Goal: Transaction & Acquisition: Purchase product/service

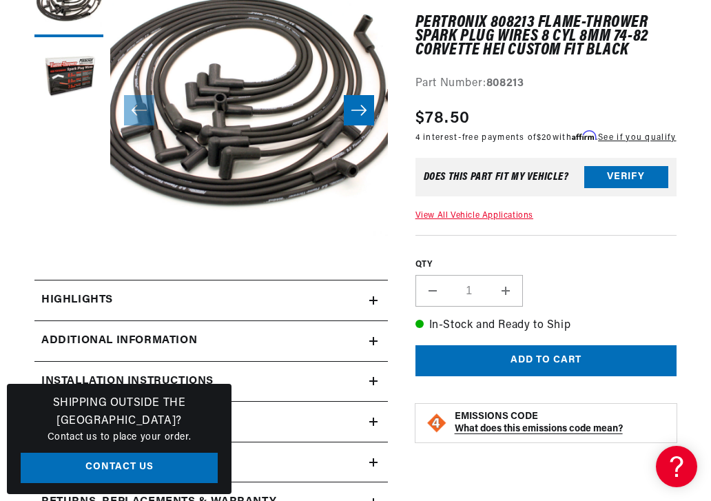
scroll to position [0, 587]
click at [521, 219] on link "View All Vehicle Applications" at bounding box center [474, 215] width 118 height 8
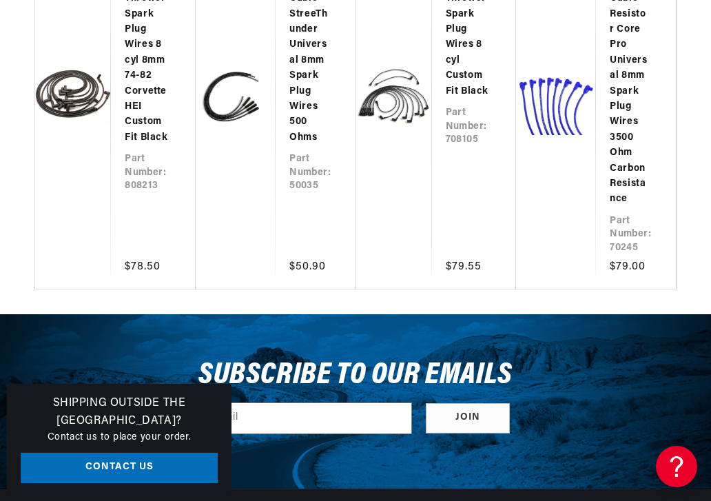
click at [636, 89] on link "Taylor Cable Resistor Core Pro Universal 8mm Spark Plug Wires 3500 Ohm Carbon R…" at bounding box center [628, 76] width 39 height 262
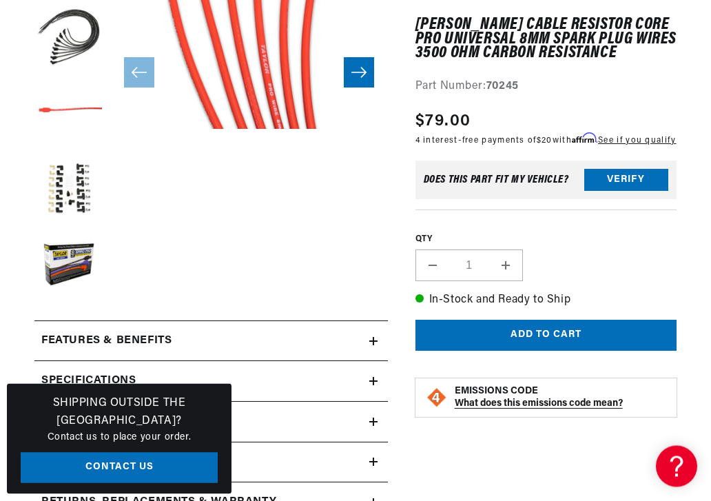
scroll to position [0, 1174]
click at [82, 198] on button "Load image 5 in gallery view" at bounding box center [68, 190] width 69 height 69
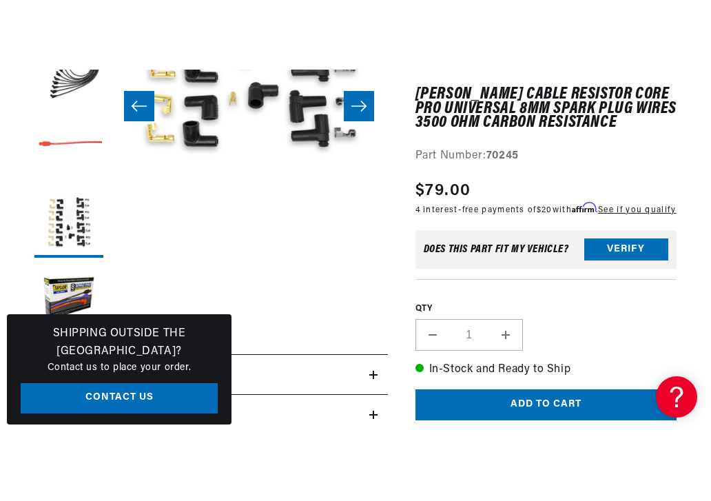
scroll to position [393, 0]
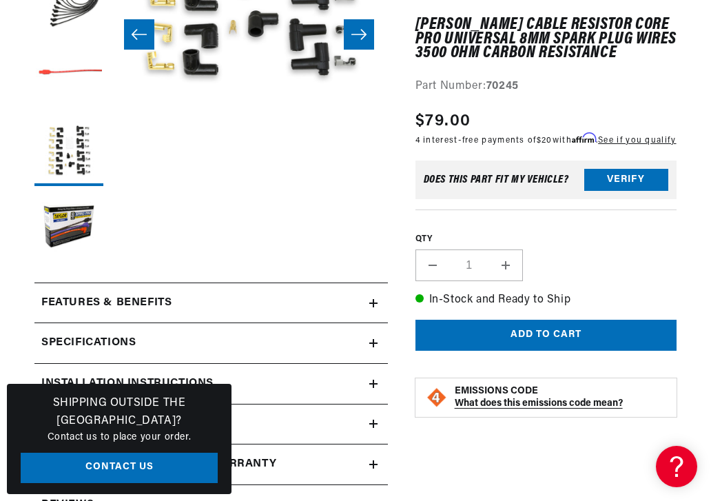
click at [624, 191] on button "Verify" at bounding box center [626, 180] width 84 height 22
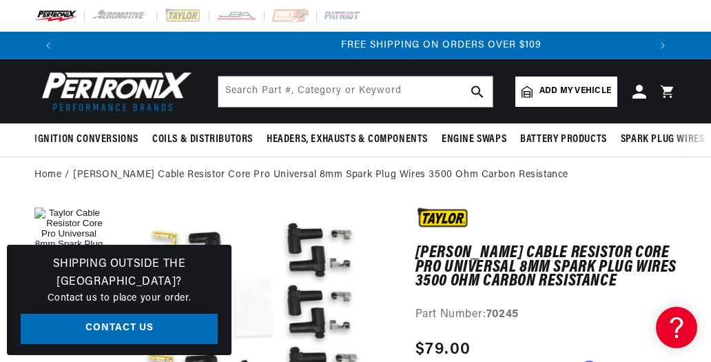
scroll to position [0, 1174]
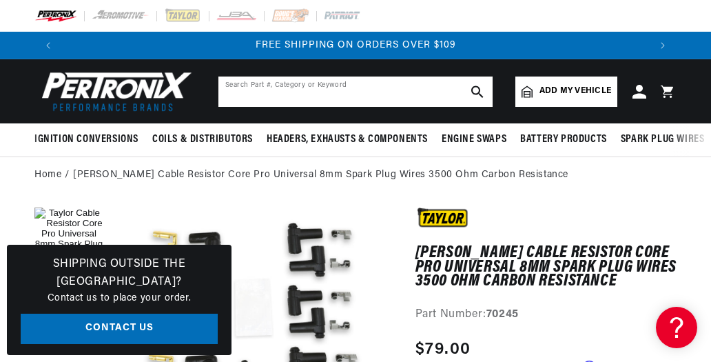
click at [232, 100] on input "text" at bounding box center [355, 91] width 274 height 30
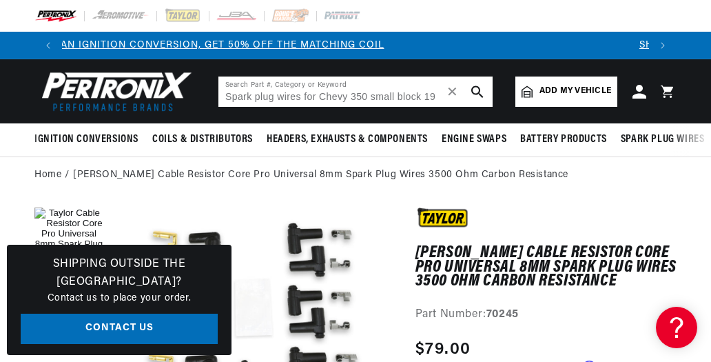
scroll to position [0, 0]
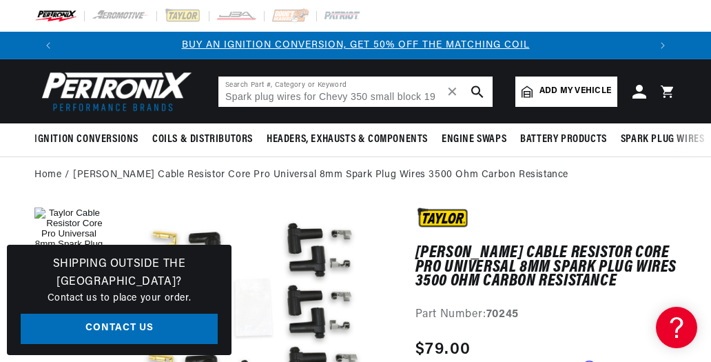
type input "Spark plug wires for Chevy 350 small block 1970"
click at [479, 97] on icon "search button" at bounding box center [477, 91] width 12 height 12
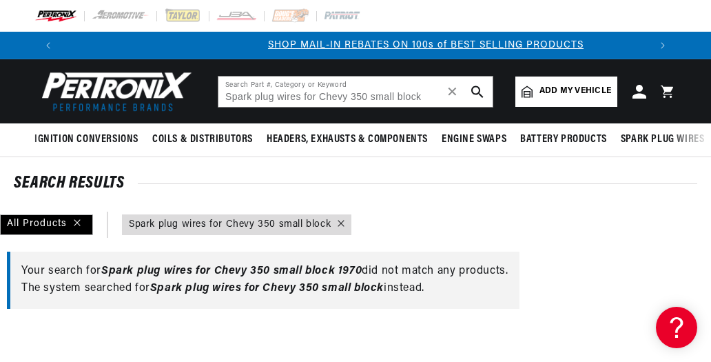
scroll to position [0, 587]
click at [330, 293] on span "Spark plug wires for Chevy 350 small block" at bounding box center [266, 287] width 233 height 11
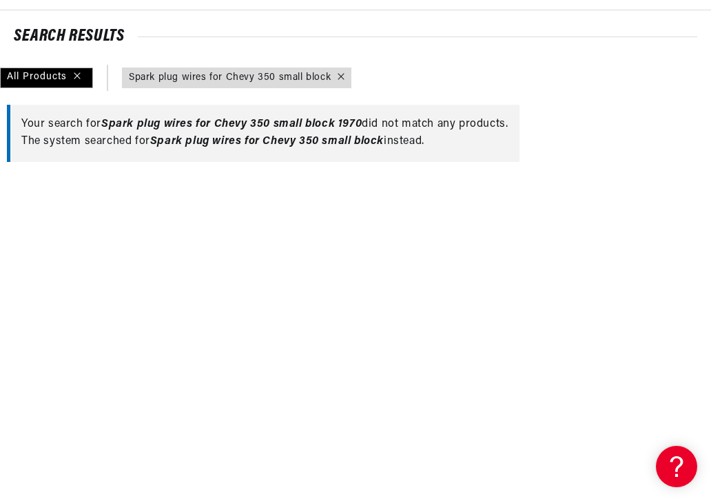
scroll to position [0, 1174]
click at [195, 84] on link "query : Spark plug wires for Chevy 350 small block" at bounding box center [230, 77] width 202 height 15
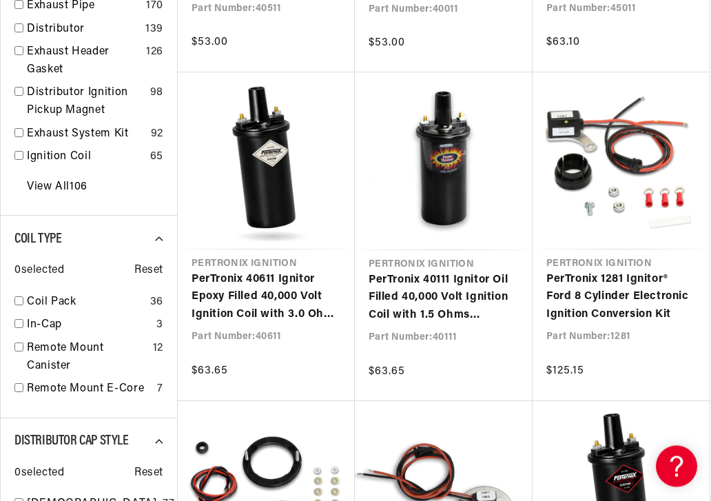
scroll to position [543, 0]
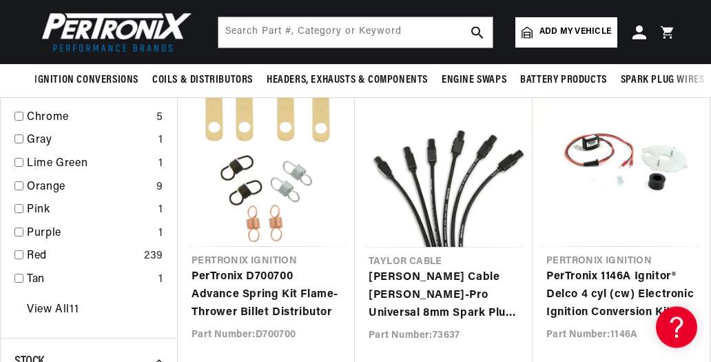
scroll to position [0, 587]
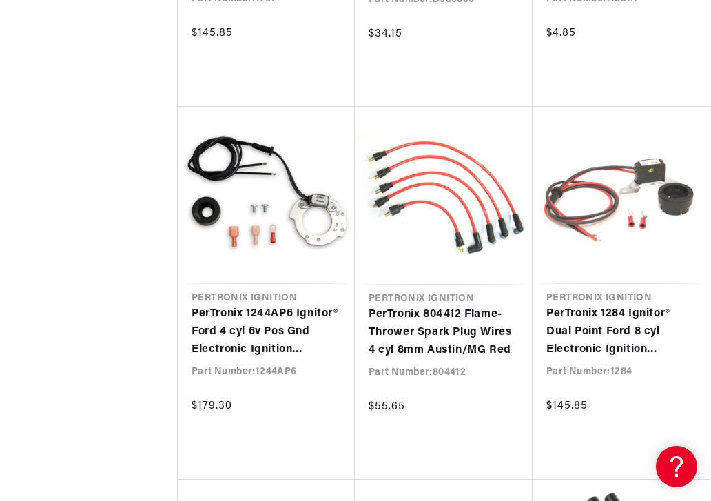
scroll to position [0, 393]
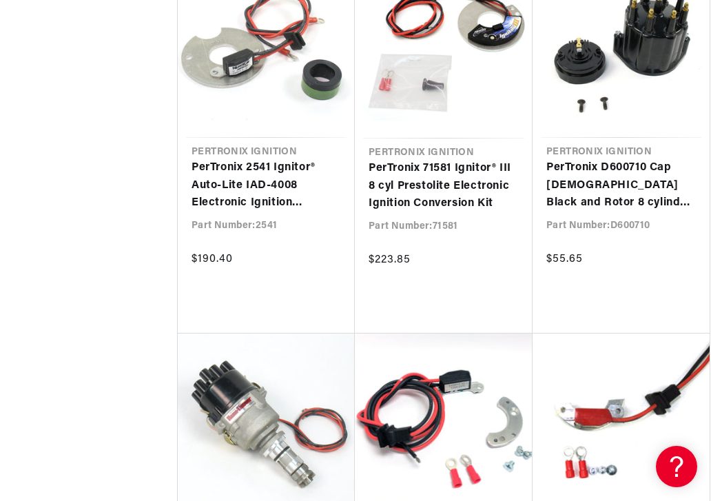
scroll to position [0, 587]
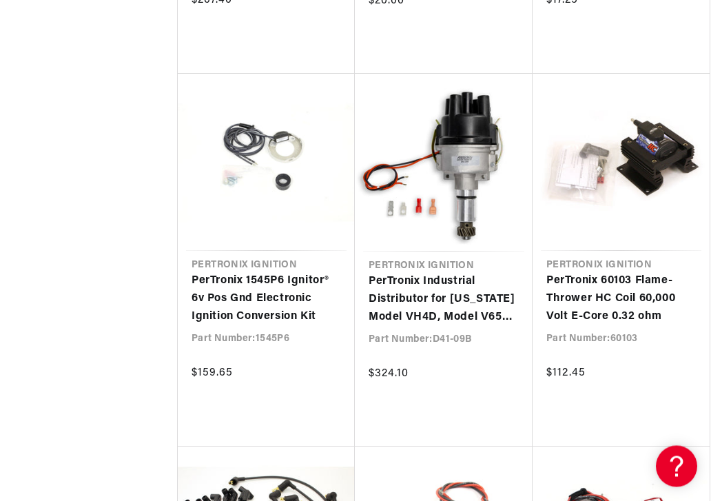
scroll to position [0, 796]
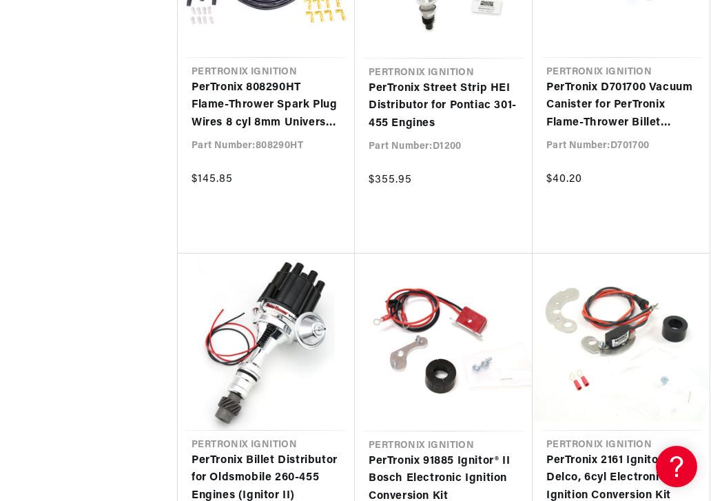
scroll to position [21619, 0]
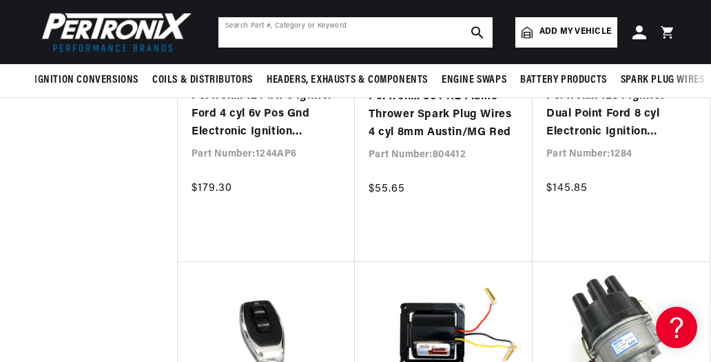
click at [231, 30] on input "text" at bounding box center [355, 32] width 274 height 30
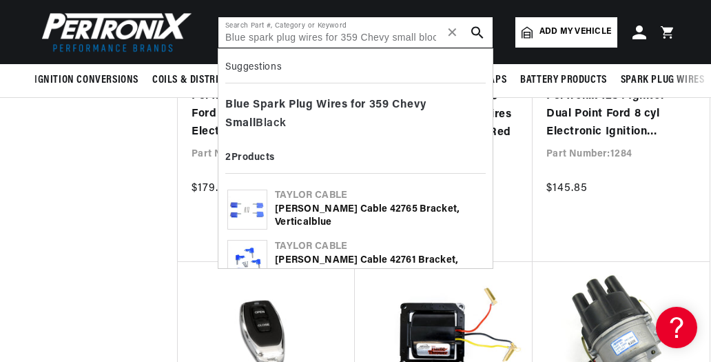
scroll to position [0, 587]
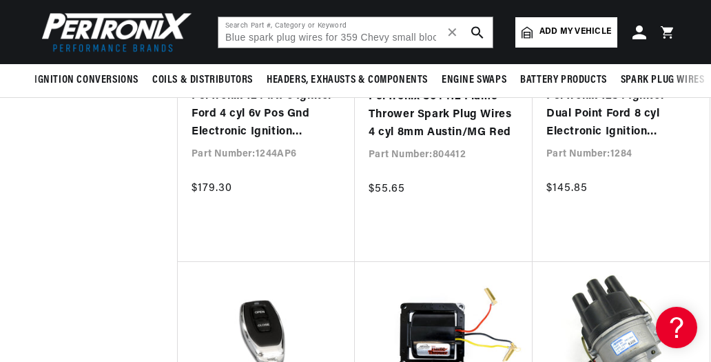
click at [478, 34] on icon "search button" at bounding box center [477, 32] width 12 height 12
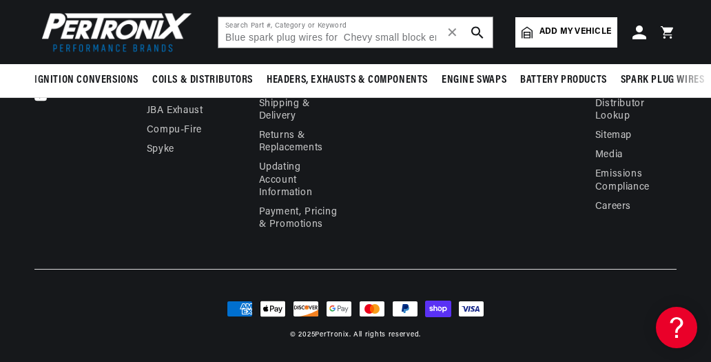
click at [482, 28] on icon "search button" at bounding box center [477, 32] width 12 height 12
click at [479, 30] on use "search button" at bounding box center [477, 32] width 12 height 12
click at [481, 21] on button "search button" at bounding box center [477, 32] width 30 height 30
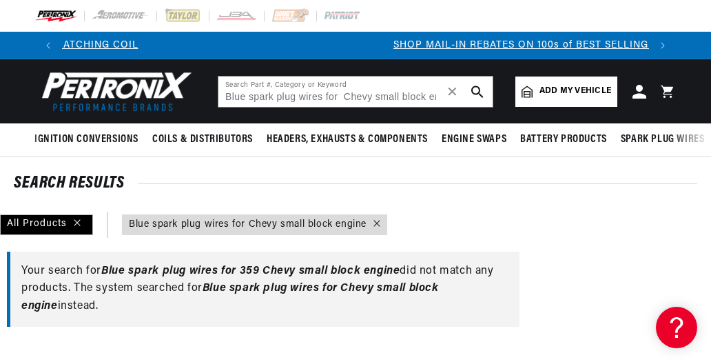
scroll to position [0, 587]
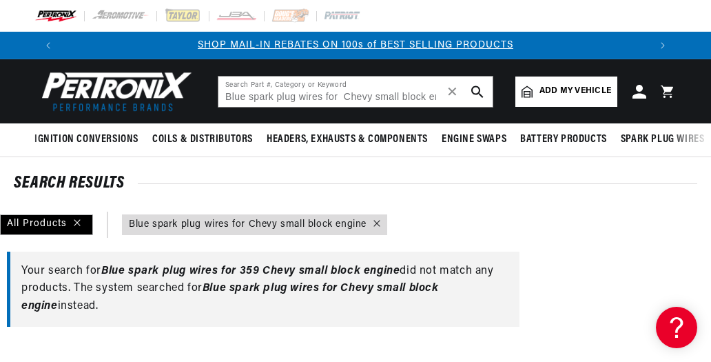
click at [260, 294] on span "Blue spark plug wires for Chevy small block engine" at bounding box center [229, 296] width 417 height 29
click at [289, 292] on span "Blue spark plug wires for Chevy small block engine" at bounding box center [229, 296] width 417 height 29
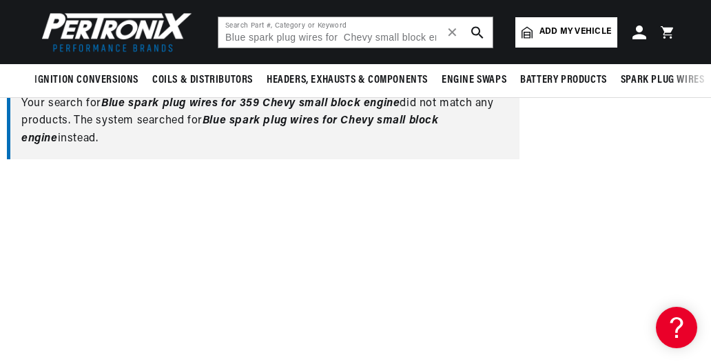
scroll to position [167, 0]
click at [242, 123] on span "Blue spark plug wires for Chevy small block engine" at bounding box center [229, 130] width 417 height 29
click at [242, 122] on span "Blue spark plug wires for Chevy small block engine" at bounding box center [229, 130] width 417 height 29
click at [485, 32] on button "search button" at bounding box center [477, 32] width 30 height 30
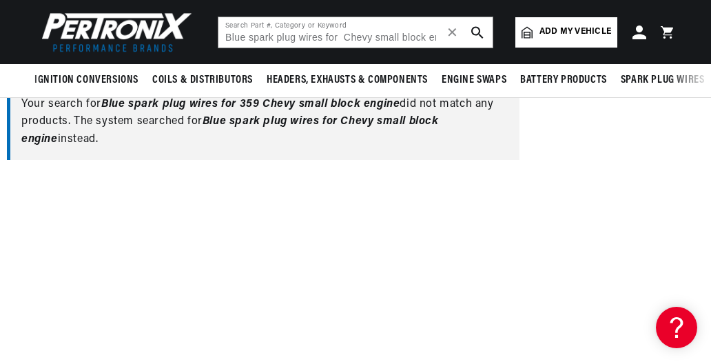
click at [489, 28] on button "search button" at bounding box center [477, 32] width 30 height 30
click at [433, 39] on input "Blue spark plug wires for Chevy small block engine" at bounding box center [355, 32] width 274 height 30
click at [426, 36] on input "Blue spark plug wires for Chevy small block engine" at bounding box center [355, 32] width 274 height 30
click at [488, 30] on button "search button" at bounding box center [477, 32] width 30 height 30
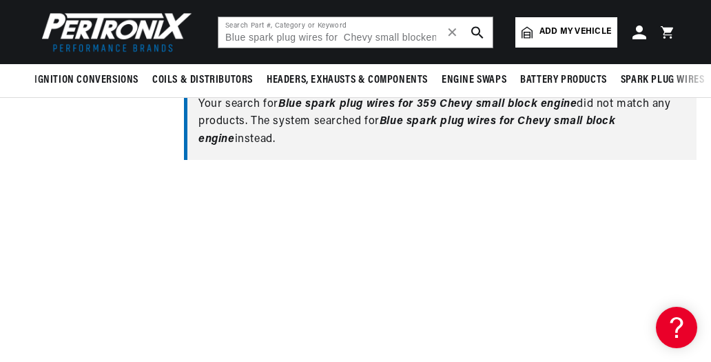
type input "Blue spark plug wires for Chevy small engine"
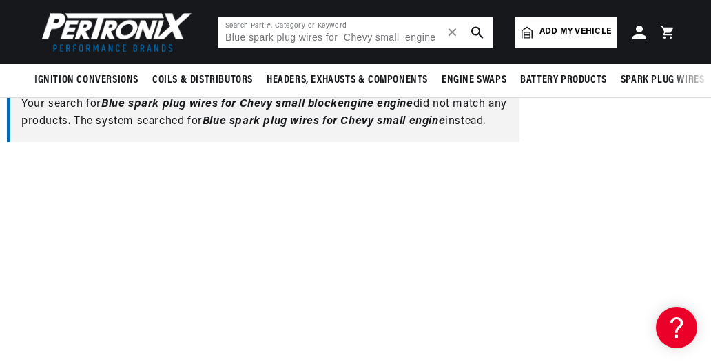
scroll to position [0, 587]
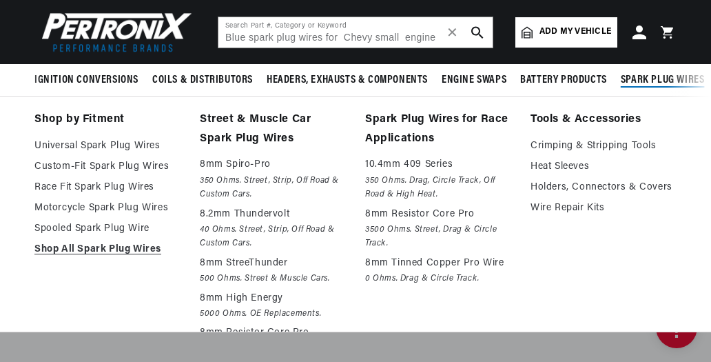
click at [572, 23] on link "Add my vehicle" at bounding box center [566, 32] width 102 height 30
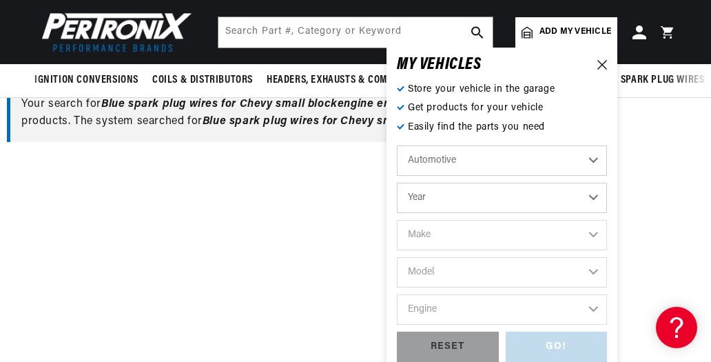
scroll to position [0, 1174]
click at [595, 205] on select "Year 2022 2021 2020 2019 2018 2017 2016 2015 2014 2013 2012 2011 2010 2009 2008…" at bounding box center [502, 197] width 210 height 30
select select "1940"
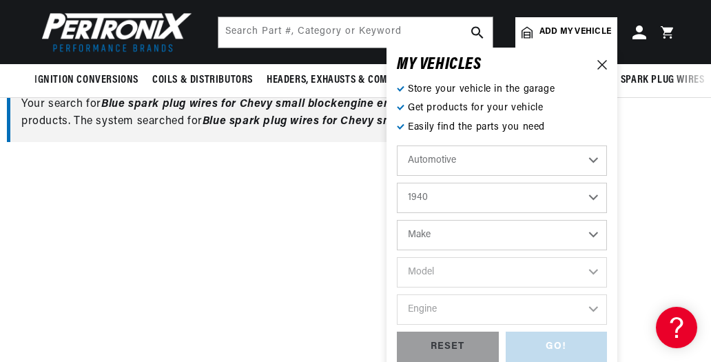
click at [587, 239] on select "Make American Bantam Chevrolet Ford Hudson Hupmobile Packard Plymouth Studebaker" at bounding box center [502, 235] width 210 height 30
select select "Chevrolet"
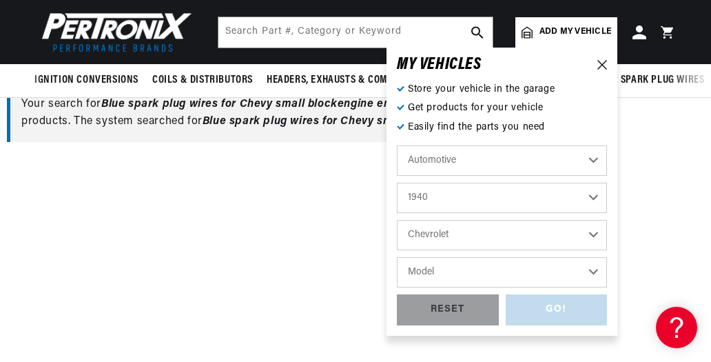
click at [588, 272] on select "Model Truck" at bounding box center [502, 272] width 210 height 30
click at [452, 275] on select "Model Truck" at bounding box center [502, 272] width 210 height 30
click at [612, 58] on div "MY VEHICLE S Store your vehicle in the garage Get products for your vehicle Eas…" at bounding box center [501, 192] width 231 height 288
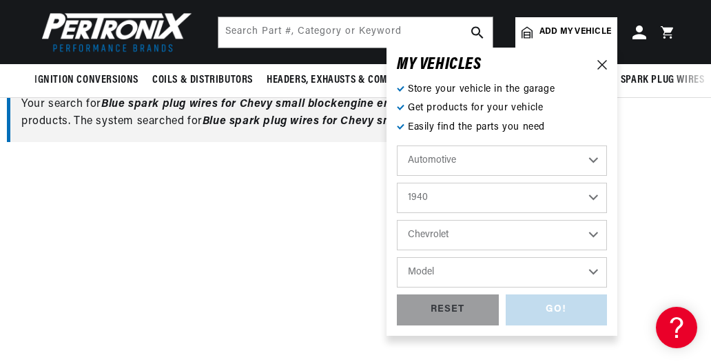
click at [614, 56] on div "MY VEHICLE S Store your vehicle in the garage Get products for your vehicle Eas…" at bounding box center [501, 192] width 231 height 288
click at [611, 61] on div "MY VEHICLE S Store your vehicle in the garage Get products for your vehicle Eas…" at bounding box center [501, 192] width 231 height 288
click at [605, 65] on icon at bounding box center [602, 65] width 10 height 10
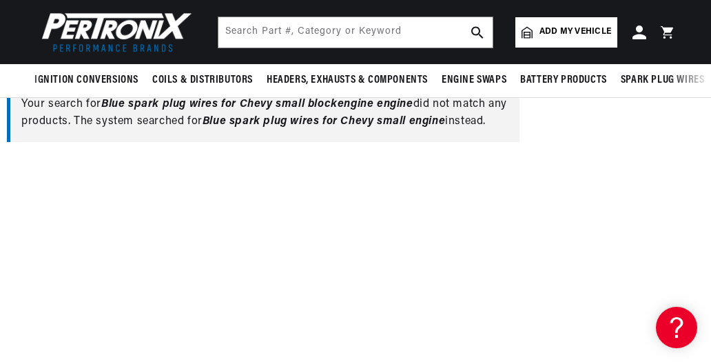
scroll to position [0, 587]
click at [178, 113] on div "Your search for Blue spark plug wires for Chevy small blockengine engine did no…" at bounding box center [263, 113] width 512 height 57
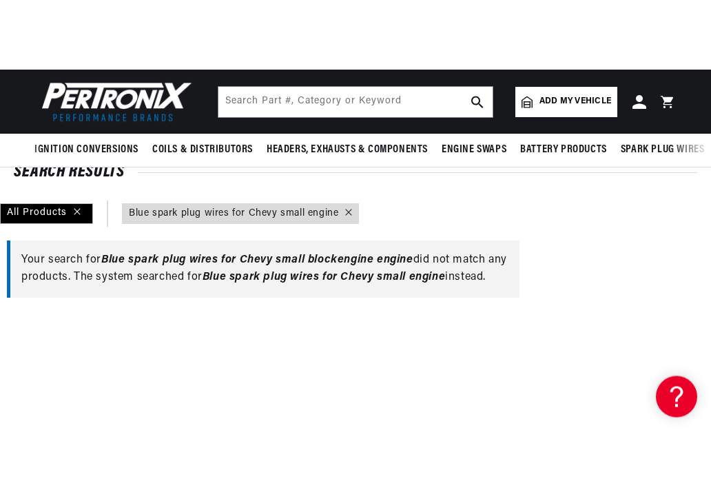
scroll to position [81, 0]
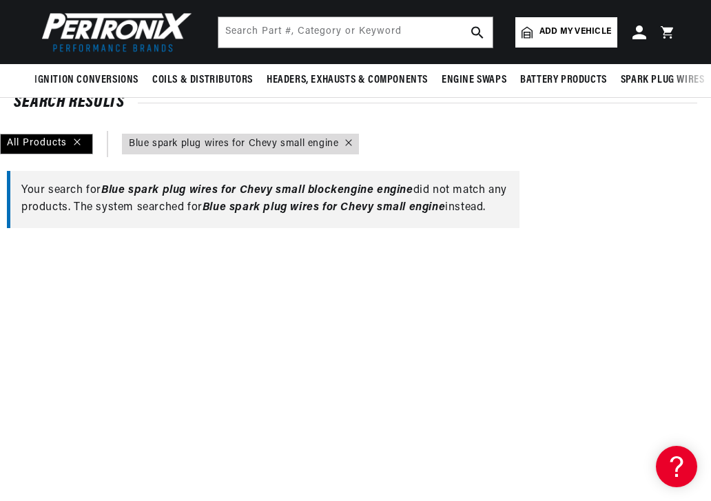
click at [268, 209] on span "Blue spark plug wires for Chevy small engine" at bounding box center [323, 207] width 242 height 11
click at [346, 145] on icon at bounding box center [349, 142] width 6 height 6
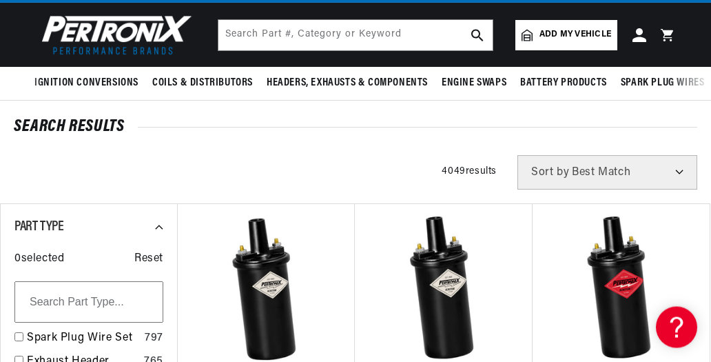
scroll to position [0, 1101]
click at [20, 337] on input "checkbox" at bounding box center [18, 337] width 9 height 9
checkbox input "true"
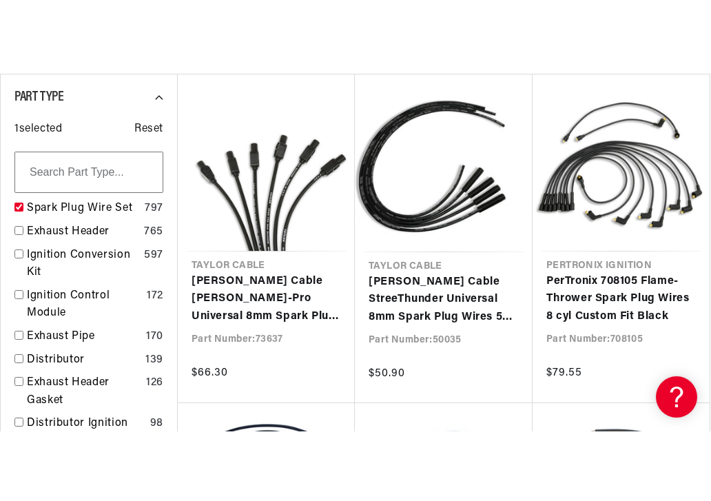
scroll to position [258, 0]
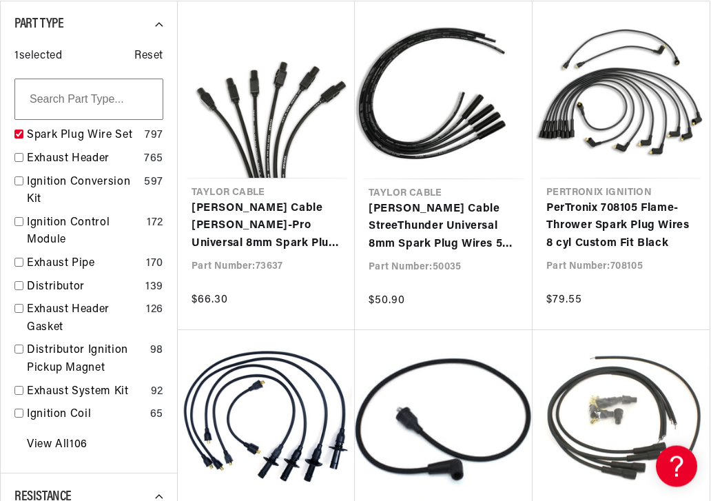
click at [218, 225] on link "Taylor Cable Spiro-Pro Universal 8mm Spark Plug Wires 350 Ohm Suppression" at bounding box center [265, 226] width 149 height 53
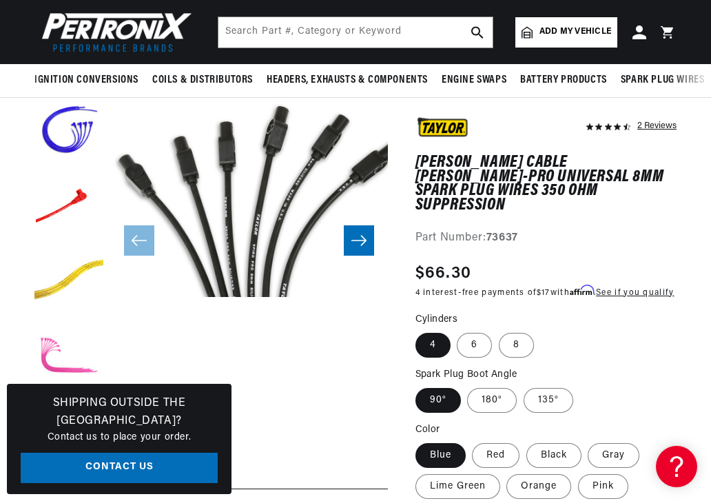
scroll to position [0, 587]
click at [517, 339] on label "8" at bounding box center [516, 345] width 35 height 25
click at [499, 331] on input "8" at bounding box center [499, 331] width 1 height 1
radio input "true"
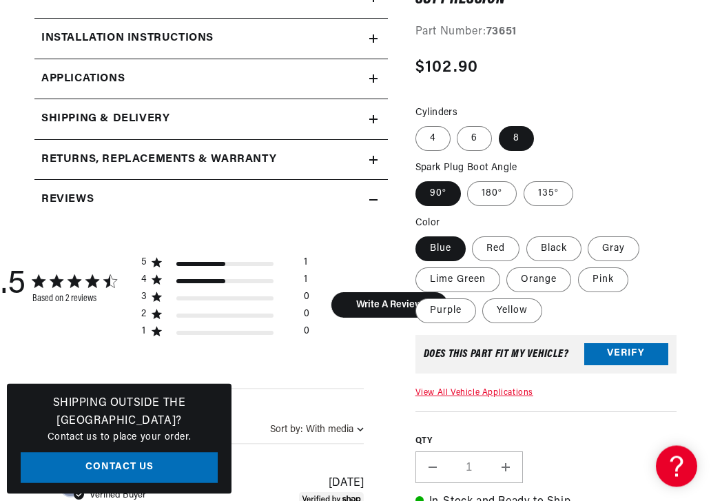
scroll to position [738, 0]
click at [637, 361] on button "Verify" at bounding box center [626, 354] width 84 height 22
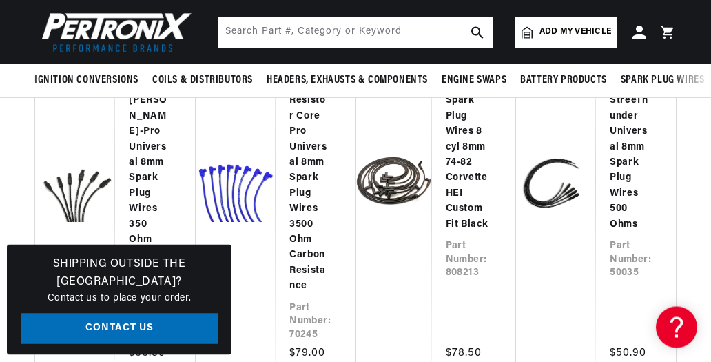
scroll to position [2276, 0]
click at [328, 221] on link "[PERSON_NAME] Cable Resistor Core Pro Universal 8mm Spark Plug Wires 3500 Ohm C…" at bounding box center [308, 163] width 39 height 262
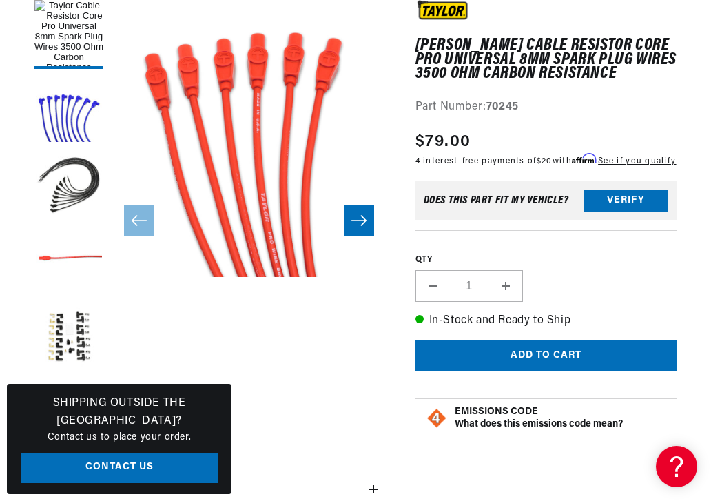
scroll to position [0, 1174]
click at [350, 219] on button "Slide right" at bounding box center [359, 220] width 30 height 30
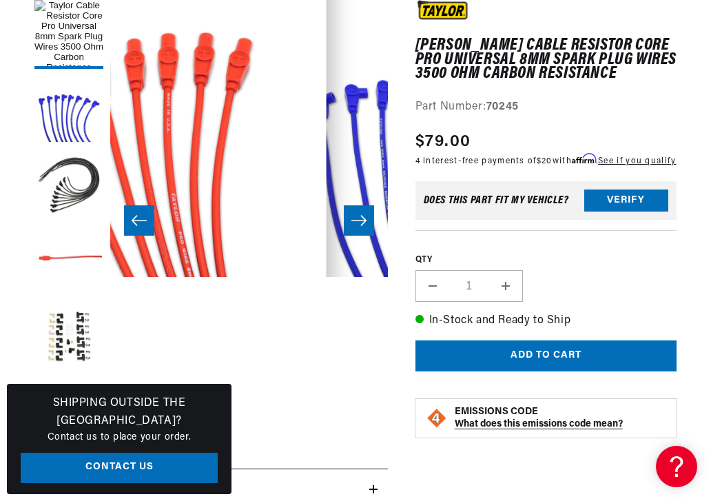
scroll to position [0, 278]
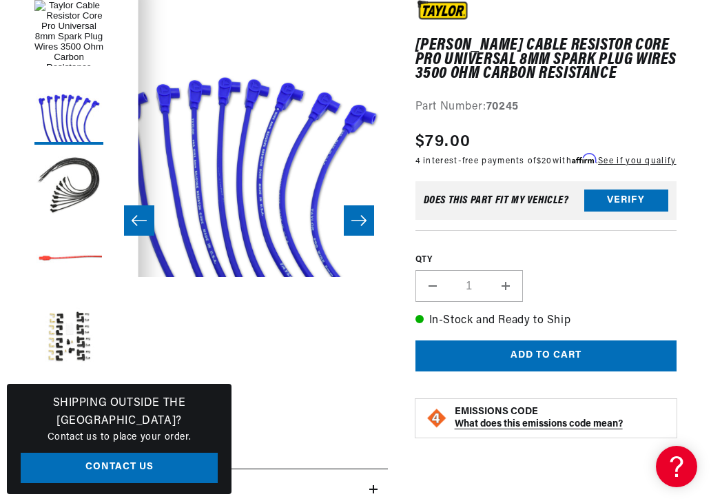
click at [362, 231] on button "Slide right" at bounding box center [359, 220] width 30 height 30
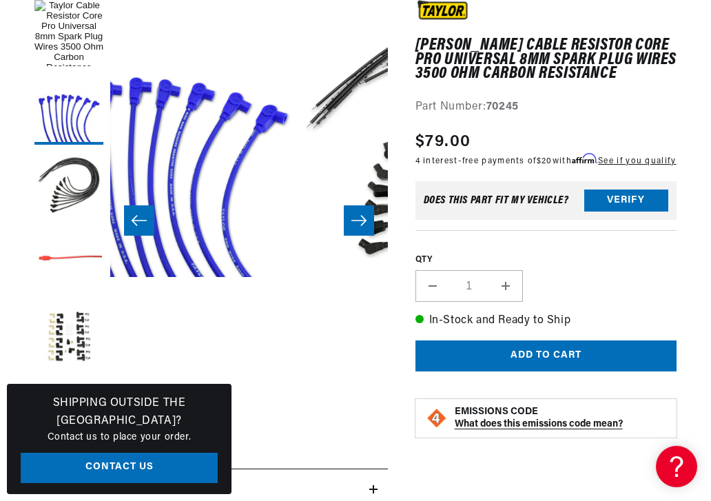
scroll to position [0, 554]
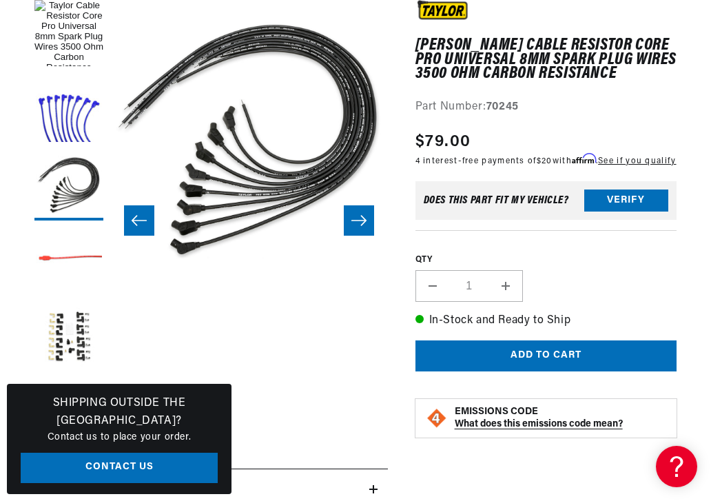
click at [364, 227] on button "Slide right" at bounding box center [359, 220] width 30 height 30
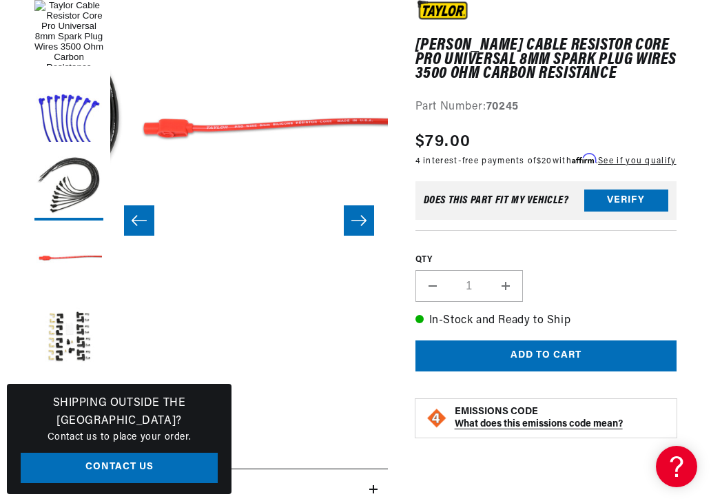
scroll to position [0, 832]
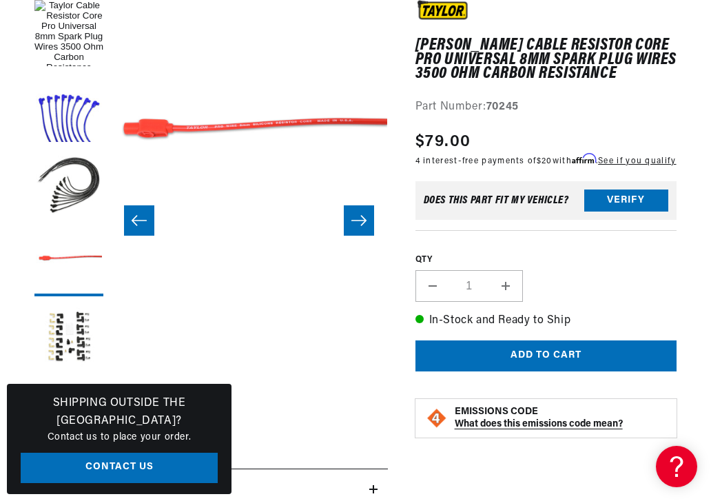
click at [362, 226] on icon "Slide right" at bounding box center [359, 220] width 17 height 14
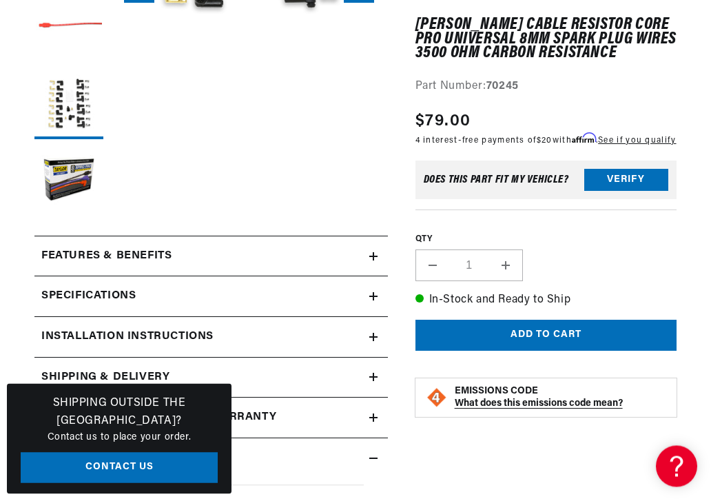
scroll to position [442, 0]
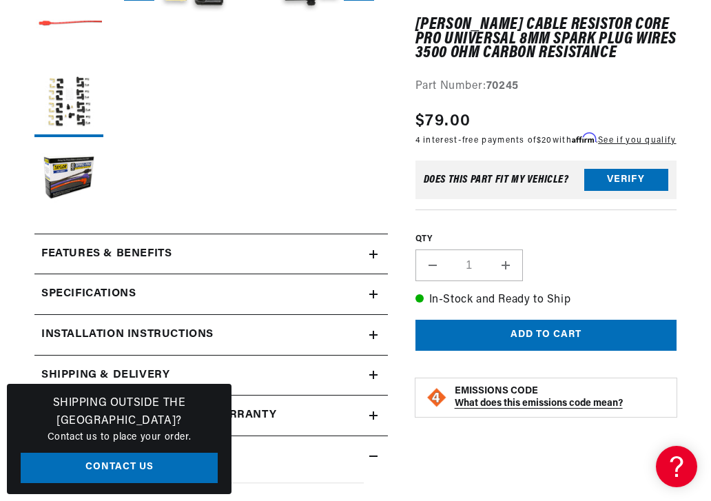
click at [121, 258] on h2 "Features & Benefits" at bounding box center [106, 254] width 130 height 18
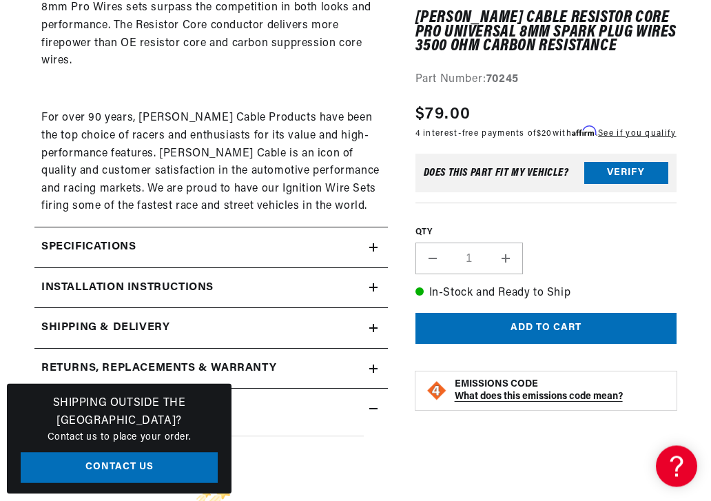
scroll to position [1049, 0]
click at [156, 268] on summary "Installation instructions" at bounding box center [210, 288] width 353 height 40
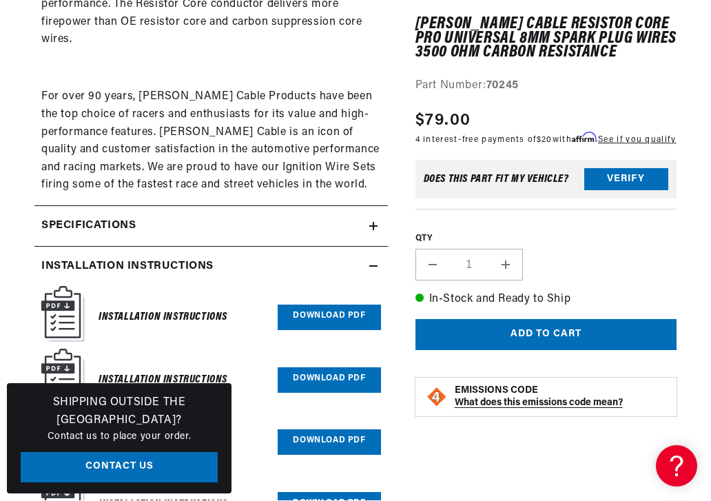
scroll to position [0, 0]
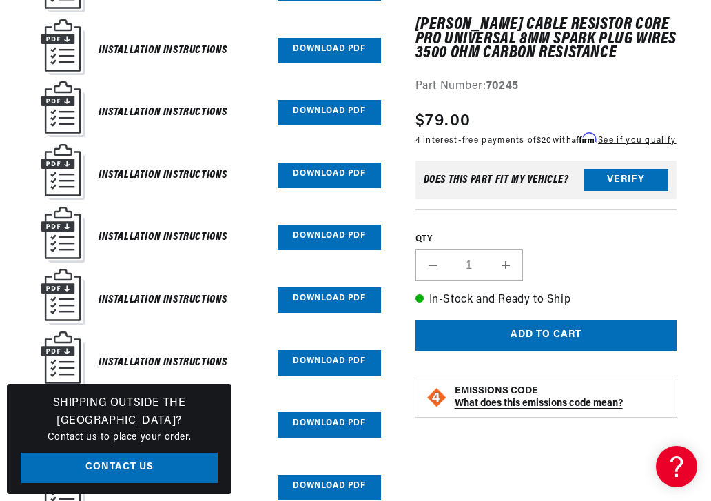
click at [59, 156] on img at bounding box center [62, 172] width 43 height 56
click at [289, 163] on link "Download PDF" at bounding box center [329, 175] width 103 height 25
